Goal: Task Accomplishment & Management: Manage account settings

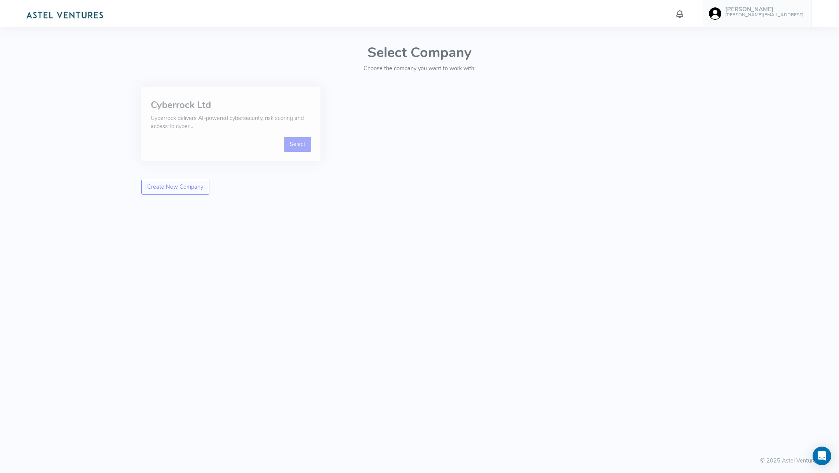
click at [292, 143] on link "Select" at bounding box center [298, 144] width 28 height 15
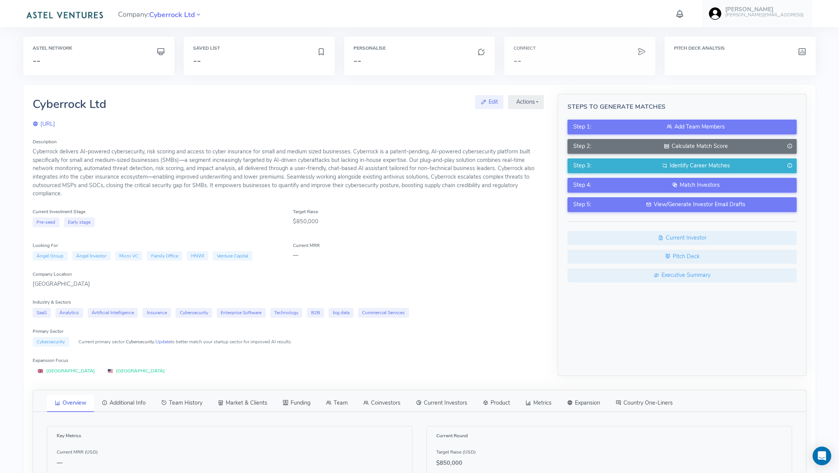
click at [547, 60] on h3 "--" at bounding box center [580, 61] width 133 height 10
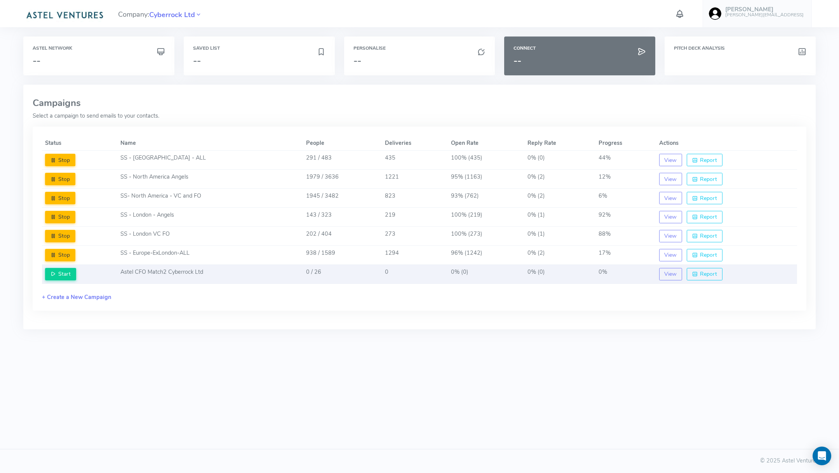
click at [229, 268] on td "Astel CFO Match2 Cyberrock Ltd" at bounding box center [210, 274] width 186 height 19
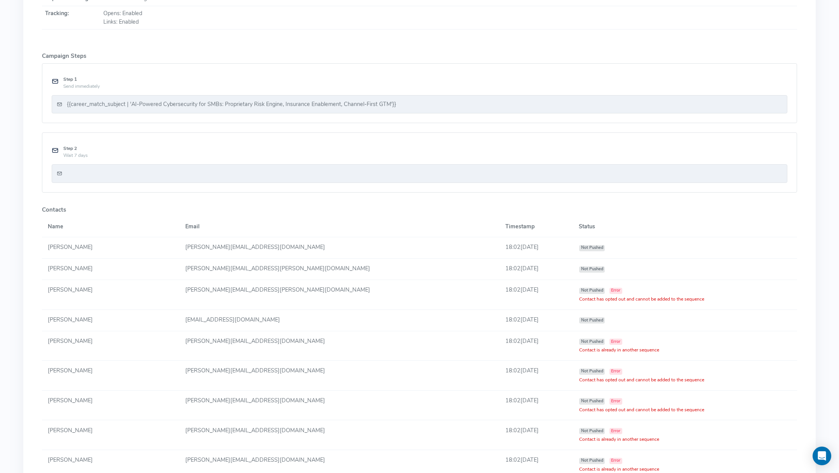
scroll to position [302, 0]
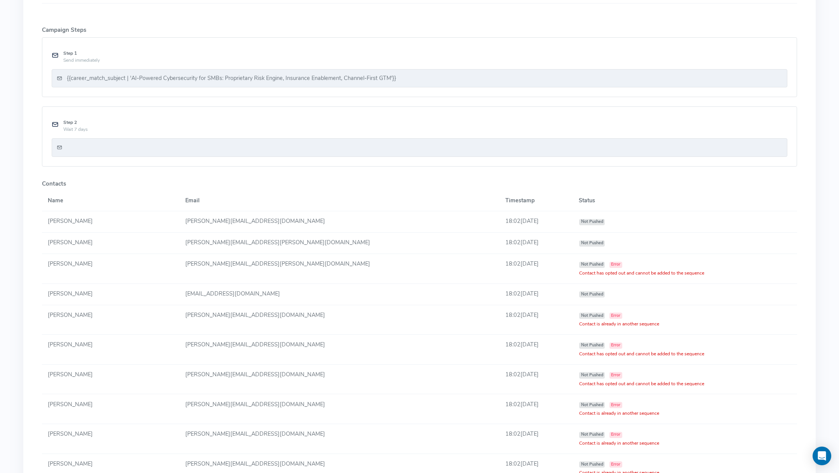
click at [79, 128] on small "Wait 7 days" at bounding box center [75, 129] width 24 height 6
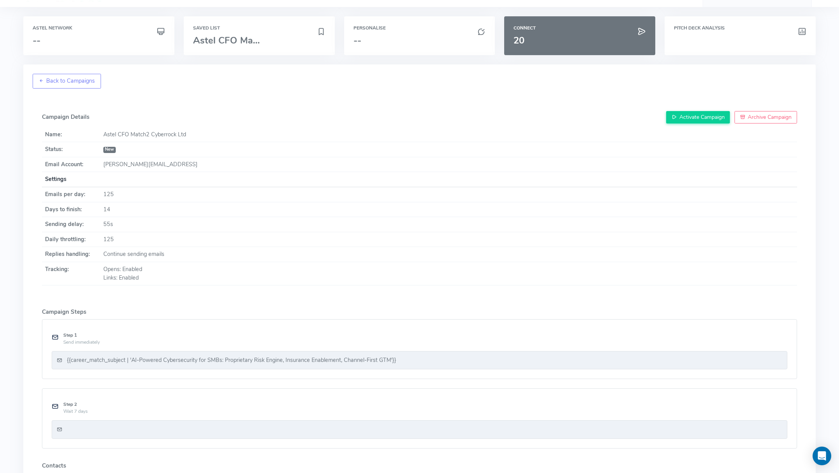
scroll to position [0, 0]
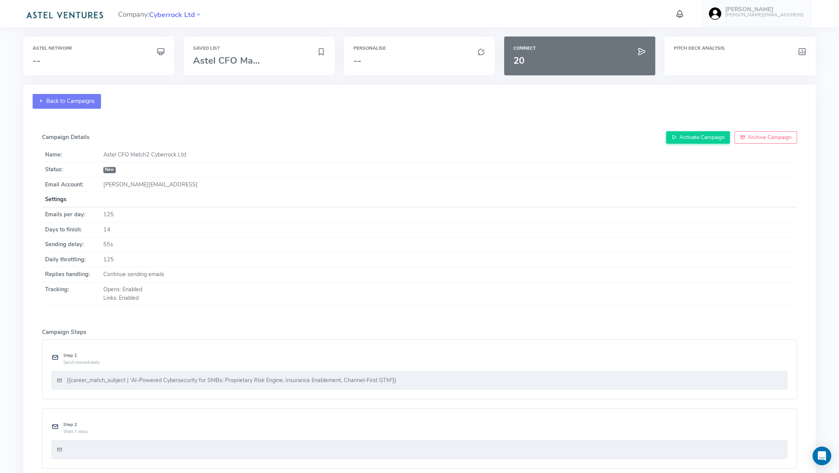
click at [74, 107] on link "Back to Campaigns" at bounding box center [67, 101] width 68 height 15
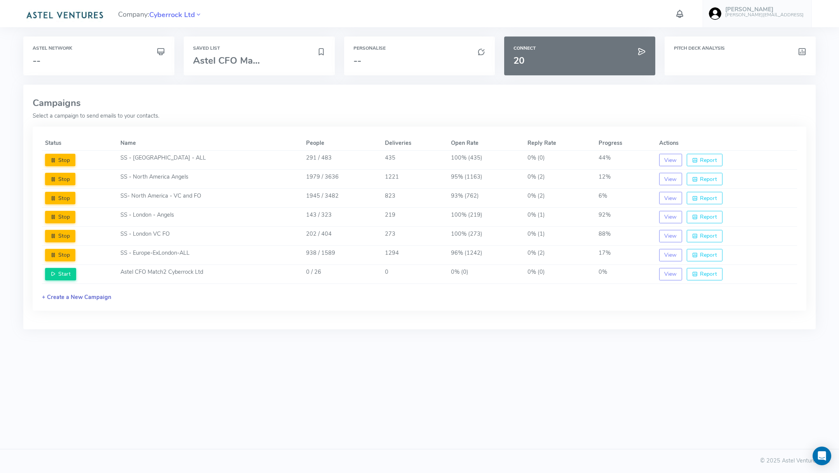
click at [98, 298] on link "+ Create a New Campaign" at bounding box center [76, 297] width 69 height 8
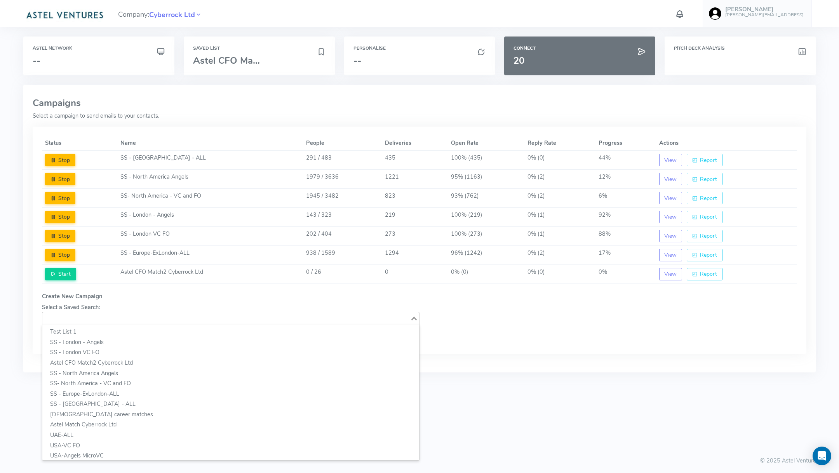
click at [140, 316] on input "Search for option" at bounding box center [226, 318] width 366 height 9
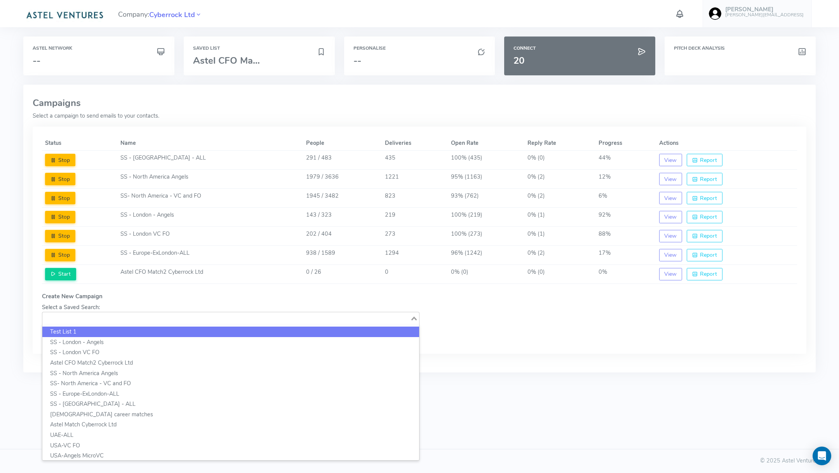
click at [131, 327] on li "Test List 1" at bounding box center [230, 332] width 377 height 10
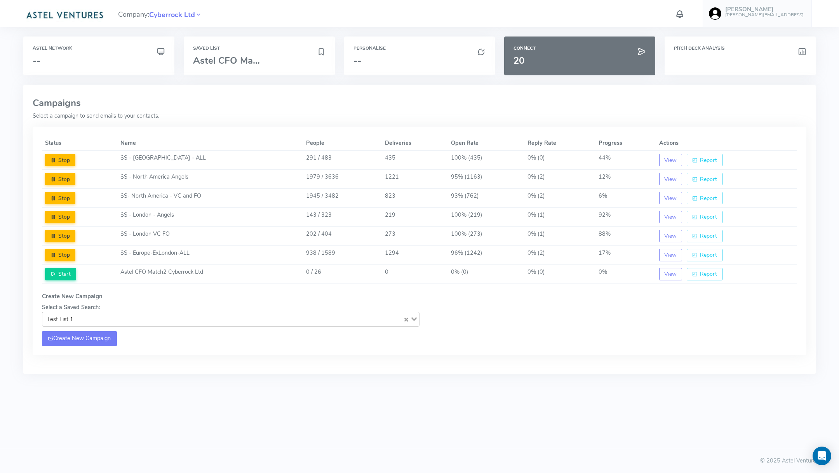
click at [99, 338] on link "Create New Campaign" at bounding box center [79, 338] width 75 height 15
click at [148, 318] on input "Search for option" at bounding box center [239, 319] width 325 height 11
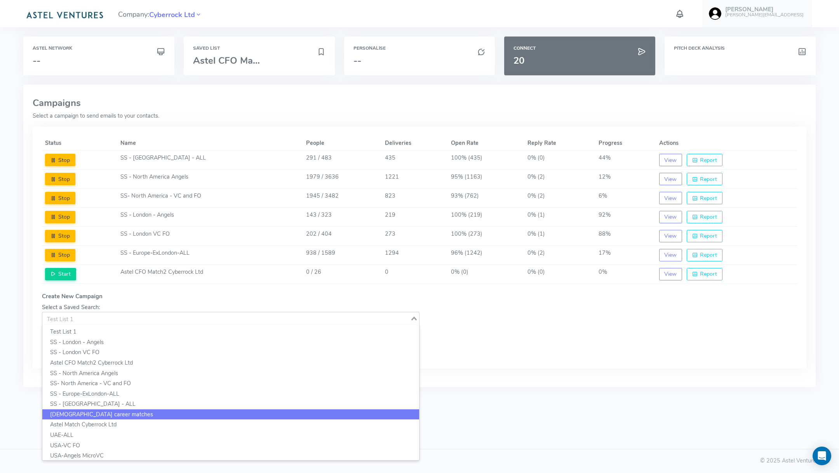
scroll to position [126, 0]
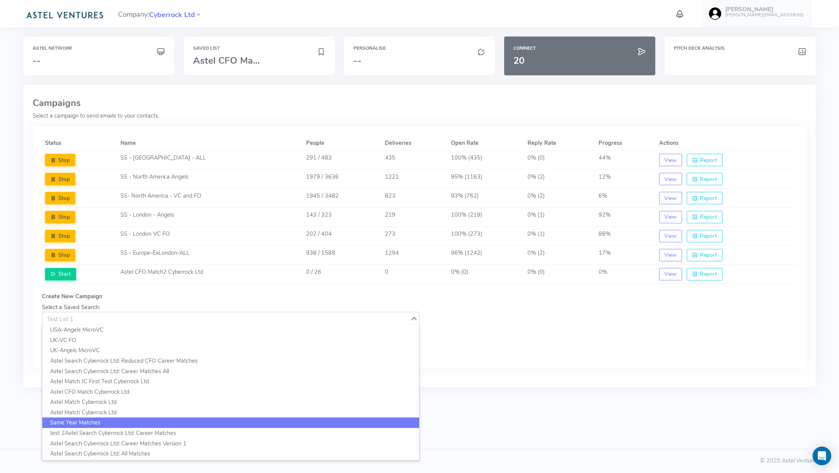
click at [146, 420] on li "Same Year Matches" at bounding box center [230, 423] width 377 height 10
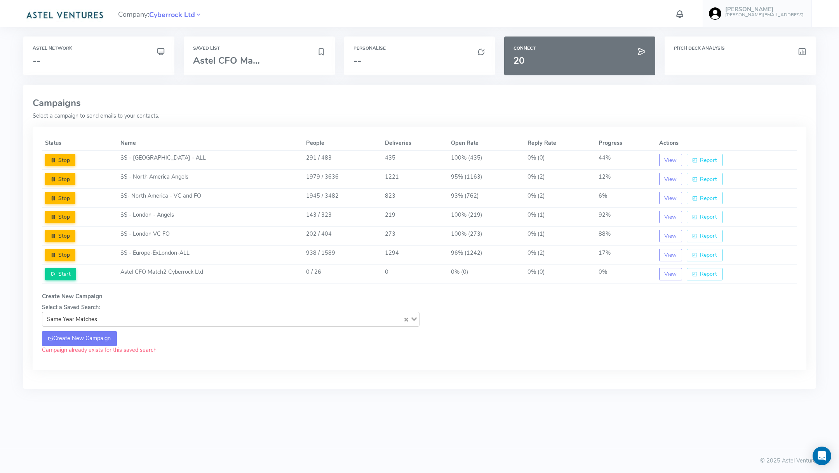
click at [65, 338] on link "Create New Campaign" at bounding box center [79, 338] width 75 height 15
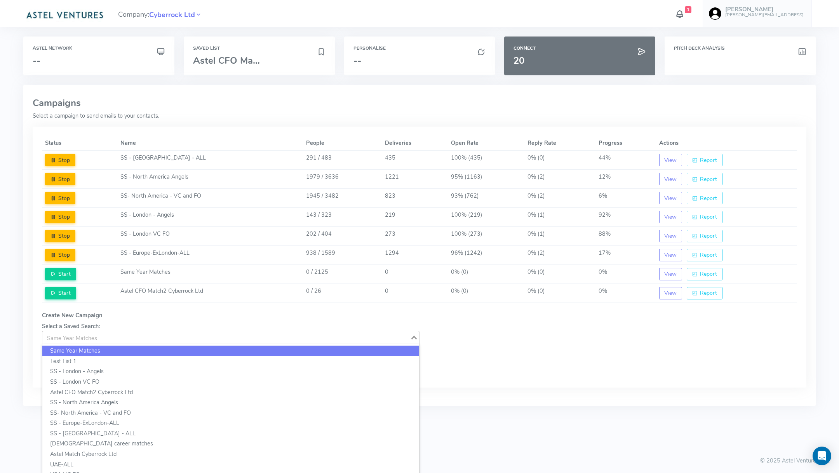
click at [123, 337] on input "Search for option" at bounding box center [226, 337] width 366 height 9
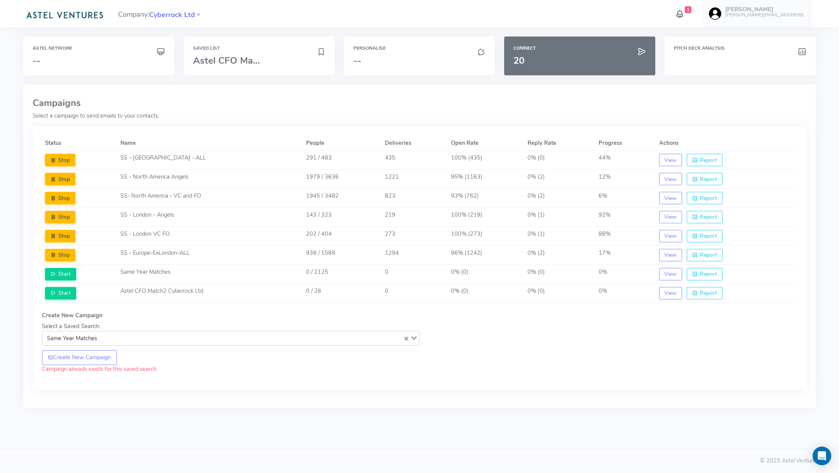
click at [569, 372] on div "Status Name People Deliveries Open Rate Reply Rate Progress Actions Stop SS - […" at bounding box center [420, 258] width 774 height 263
click at [406, 337] on icon "Clear Selected" at bounding box center [407, 339] width 4 height 4
click at [411, 364] on p "Campaign already exists for this saved search" at bounding box center [231, 368] width 378 height 9
